Goal: Transaction & Acquisition: Book appointment/travel/reservation

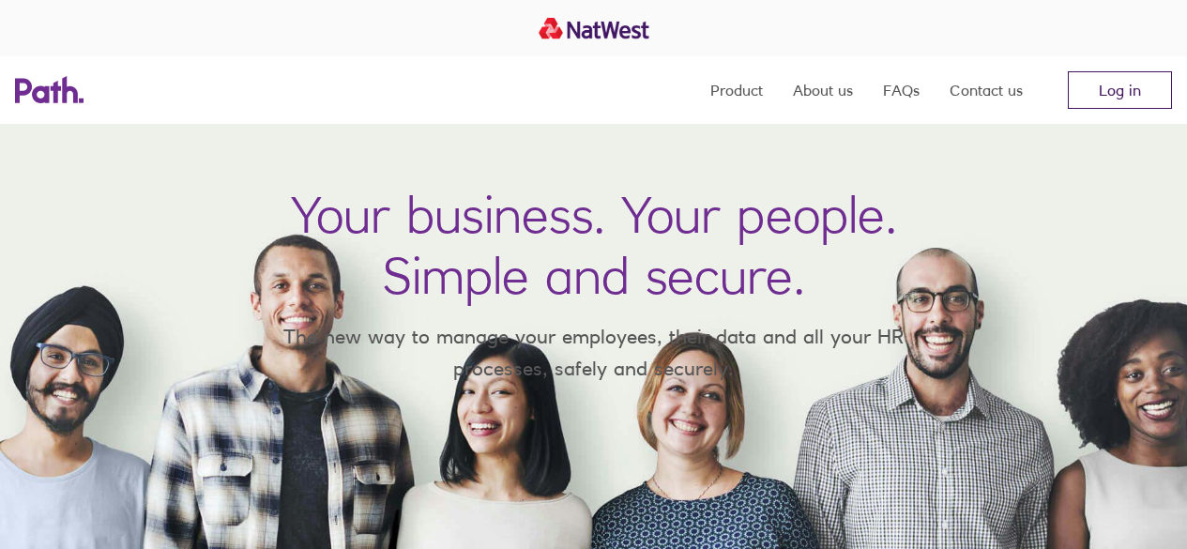
click at [1116, 88] on link "Log in" at bounding box center [1120, 90] width 104 height 38
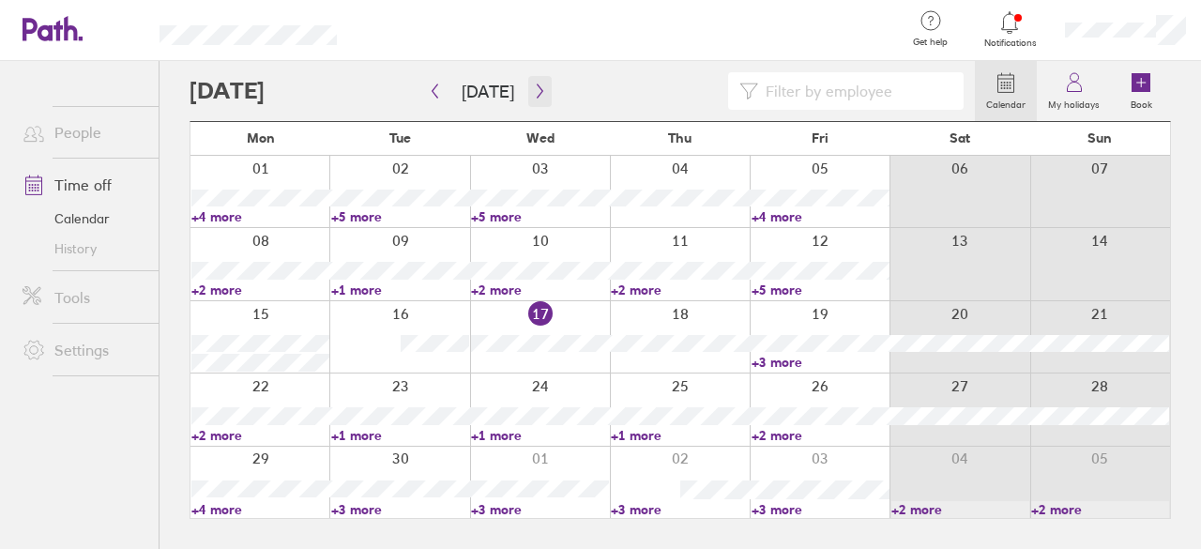
click at [534, 92] on icon "button" at bounding box center [540, 91] width 14 height 15
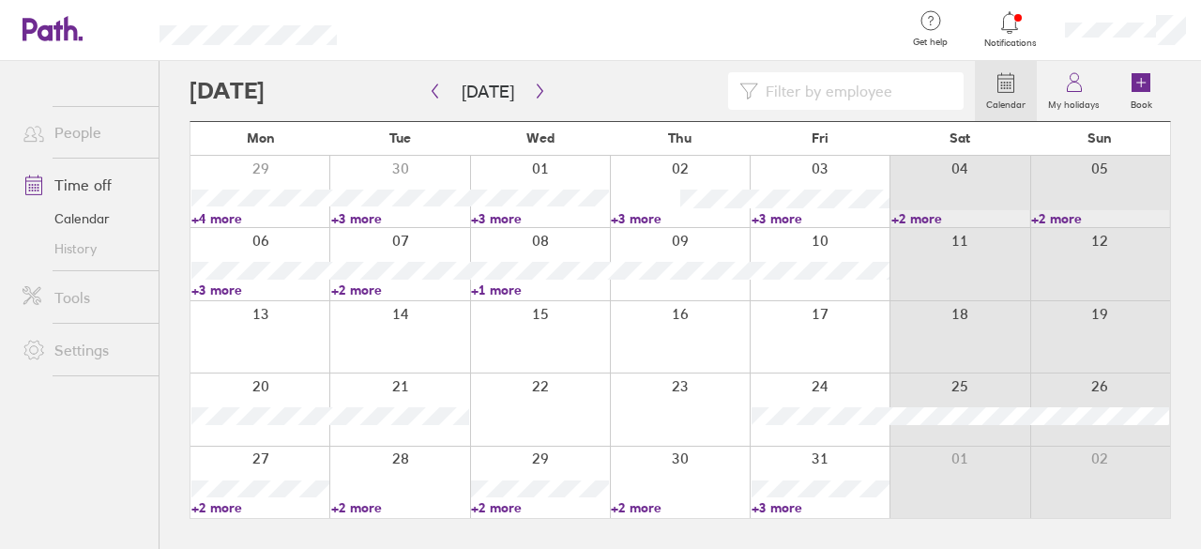
click at [423, 337] on div at bounding box center [399, 336] width 140 height 71
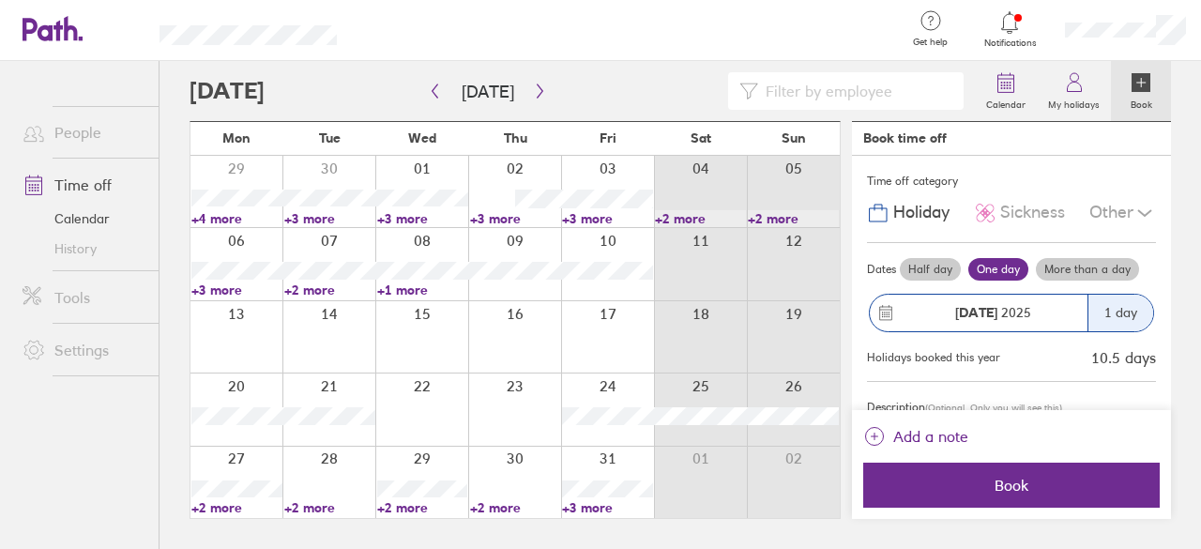
click at [1108, 311] on div "1 day" at bounding box center [1121, 313] width 66 height 37
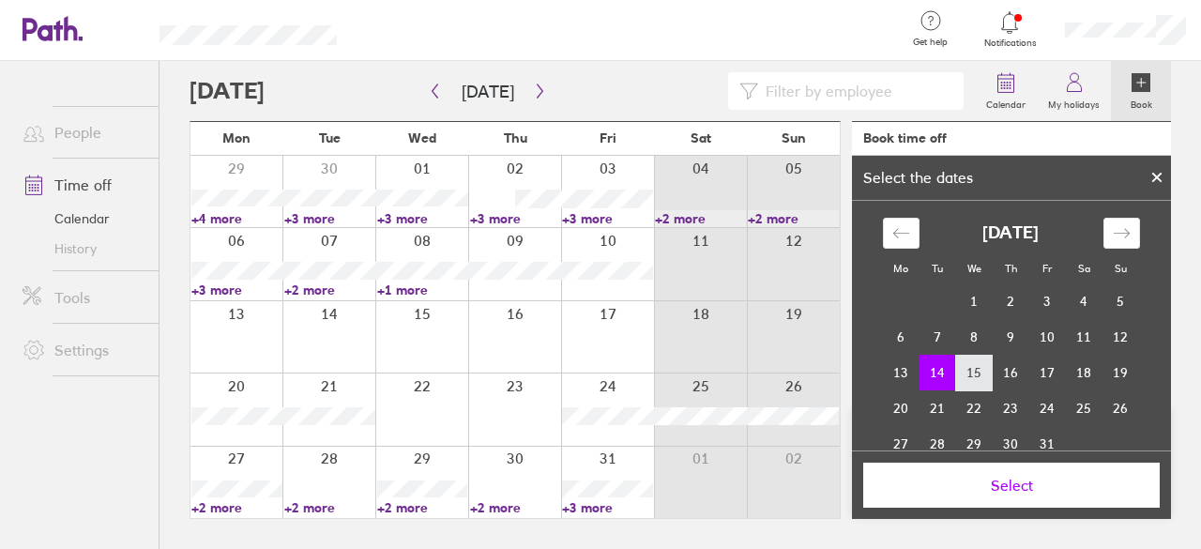
click at [979, 371] on td "15" at bounding box center [974, 373] width 37 height 36
click at [939, 365] on td "14" at bounding box center [938, 373] width 37 height 36
click at [1011, 485] on span "Select" at bounding box center [1012, 485] width 270 height 17
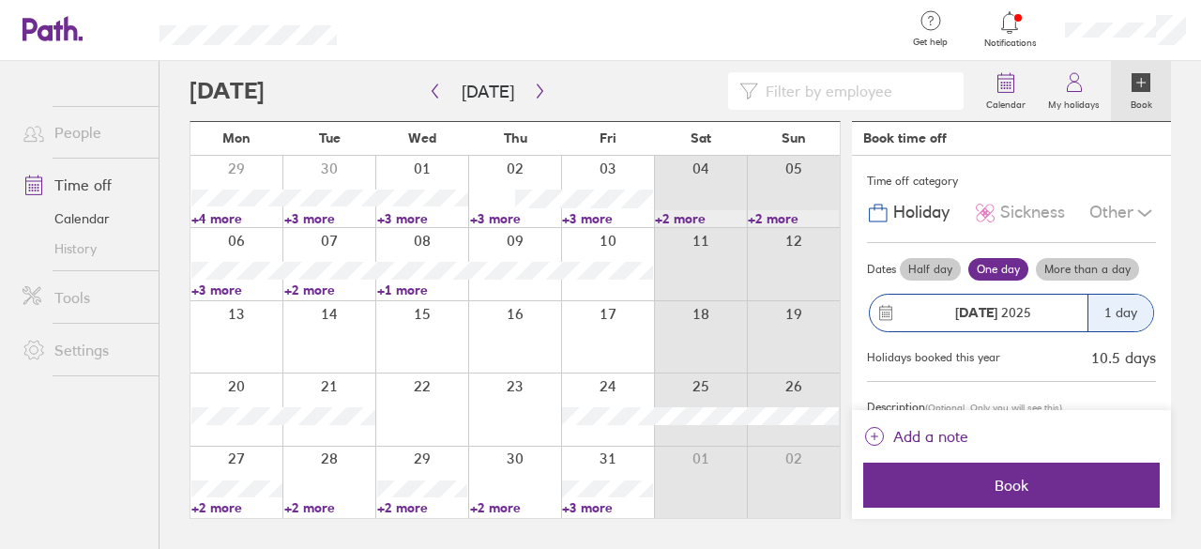
click at [1091, 263] on label "More than a day" at bounding box center [1087, 269] width 103 height 23
click at [0, 0] on input "More than a day" at bounding box center [0, 0] width 0 height 0
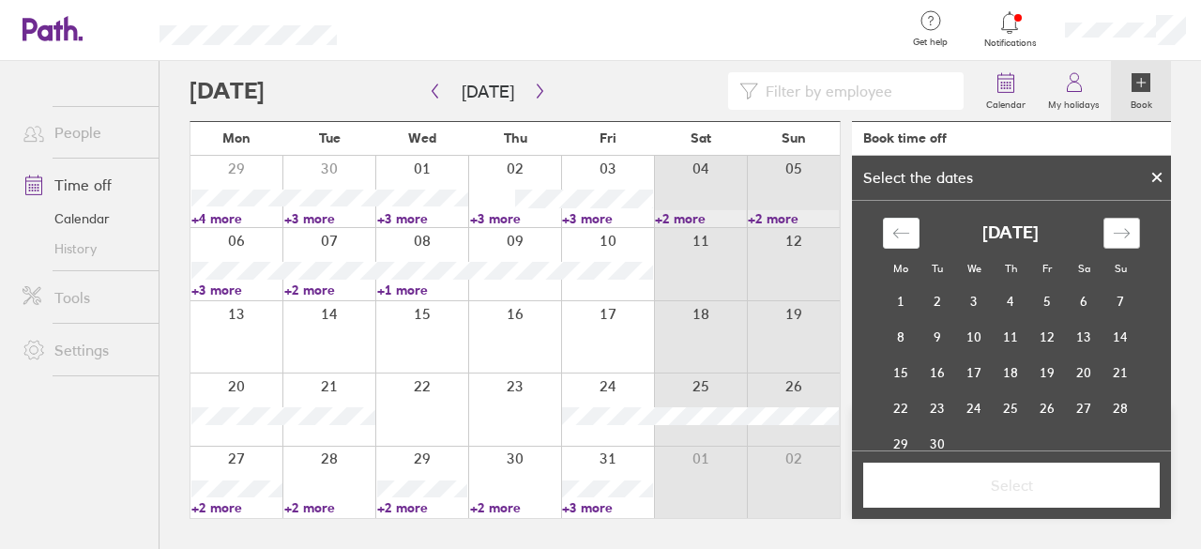
click at [1114, 235] on icon "Move forward to switch to the next month." at bounding box center [1122, 233] width 18 height 18
click at [939, 372] on td "14" at bounding box center [938, 373] width 37 height 36
click at [966, 368] on td "15" at bounding box center [974, 373] width 37 height 36
click at [1031, 486] on span "Select" at bounding box center [1012, 485] width 270 height 17
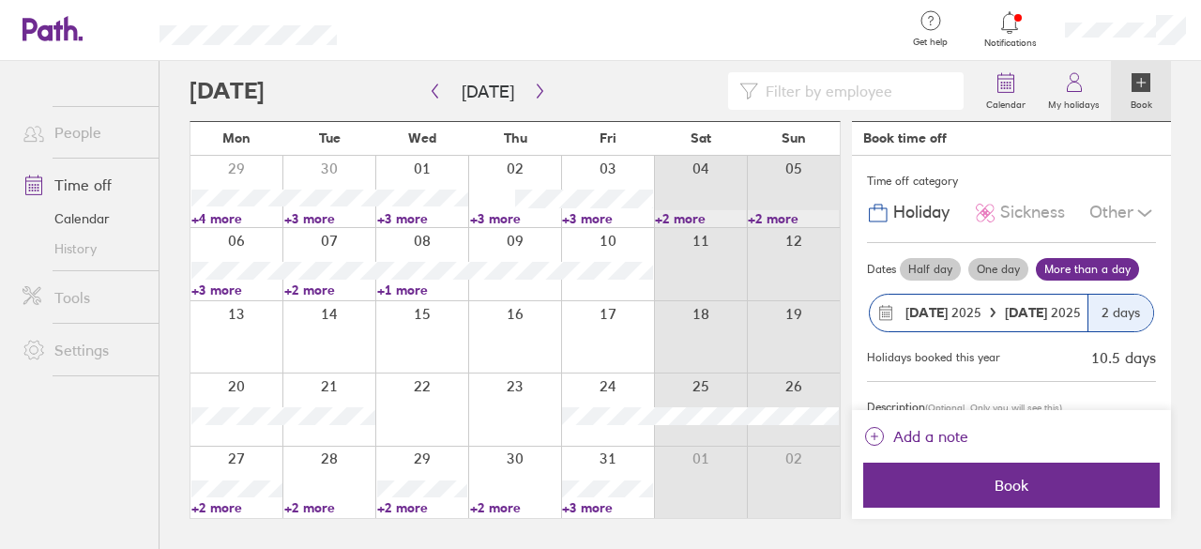
scroll to position [82, 0]
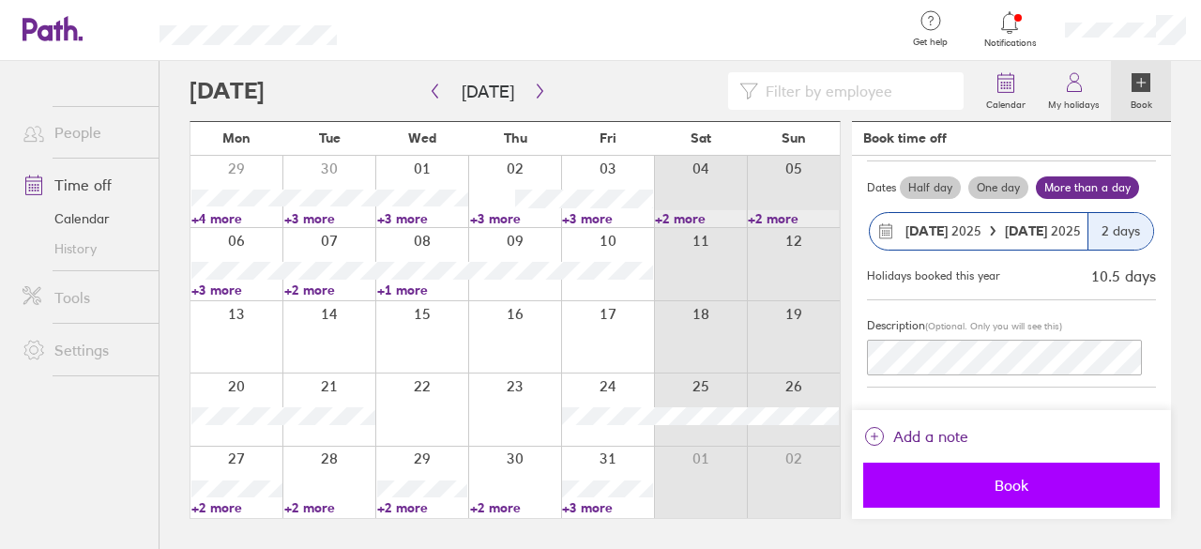
click at [1055, 479] on span "Book" at bounding box center [1012, 485] width 270 height 17
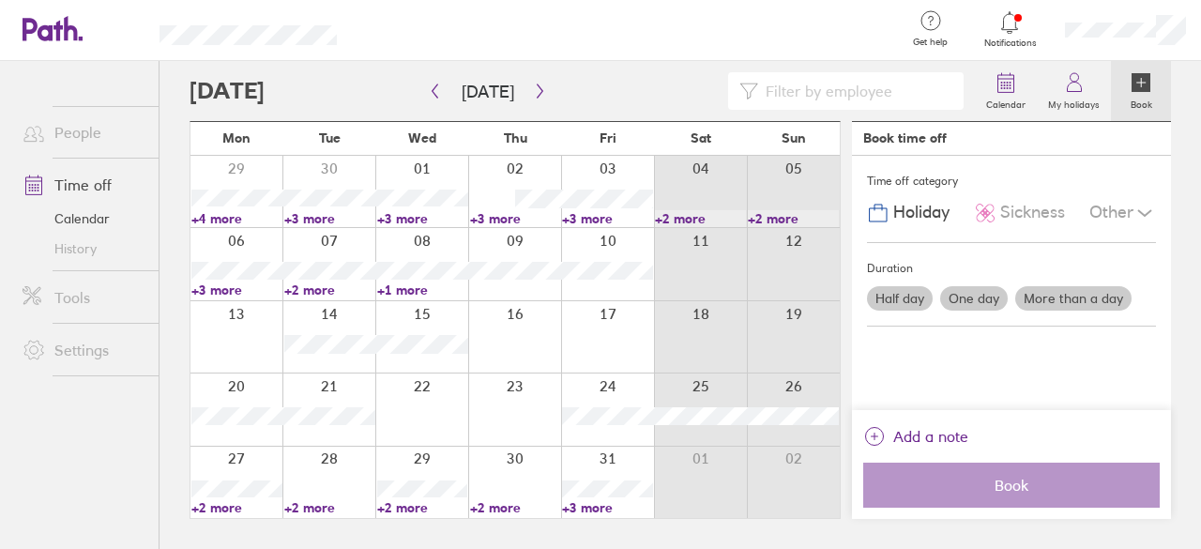
scroll to position [0, 0]
click at [1006, 26] on icon at bounding box center [1010, 22] width 23 height 23
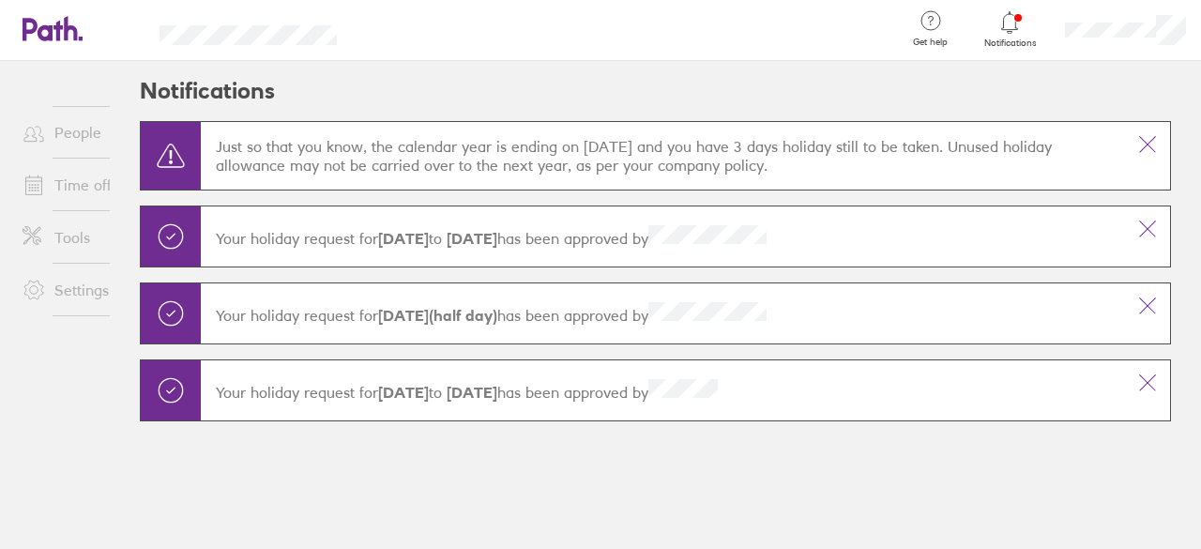
click at [1003, 31] on icon at bounding box center [1010, 22] width 23 height 23
click at [1200, 10] on div at bounding box center [1125, 30] width 151 height 60
